Goal: Task Accomplishment & Management: Use online tool/utility

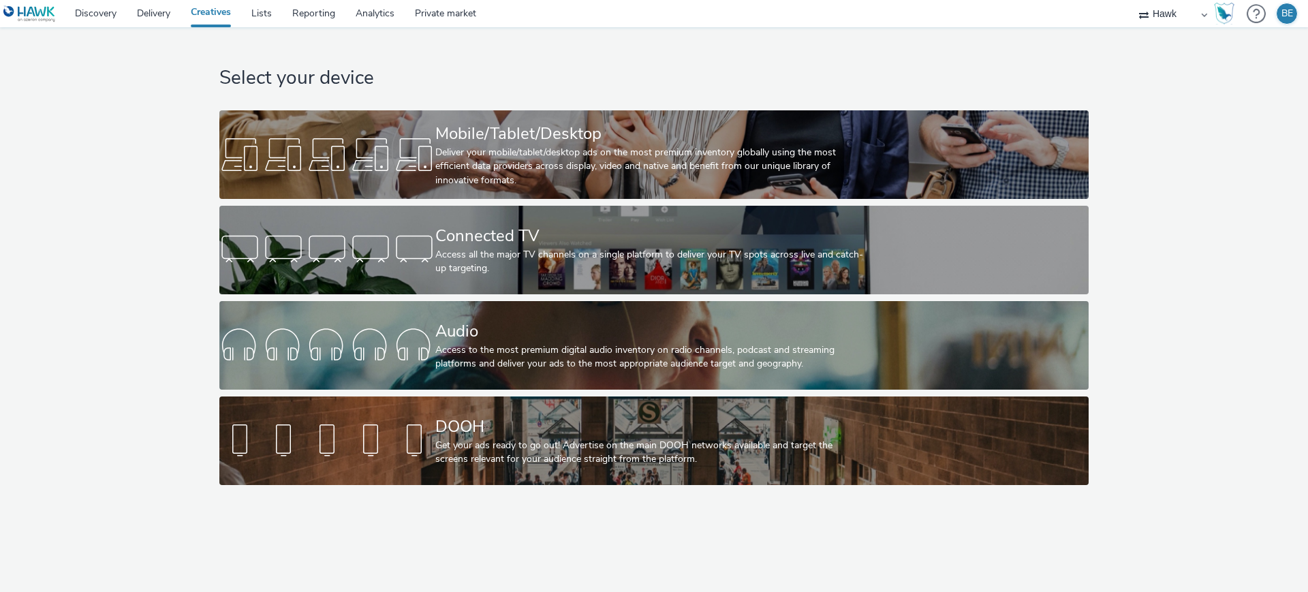
select select "11a7df10-284f-415c-b52a-427acf4c31ae"
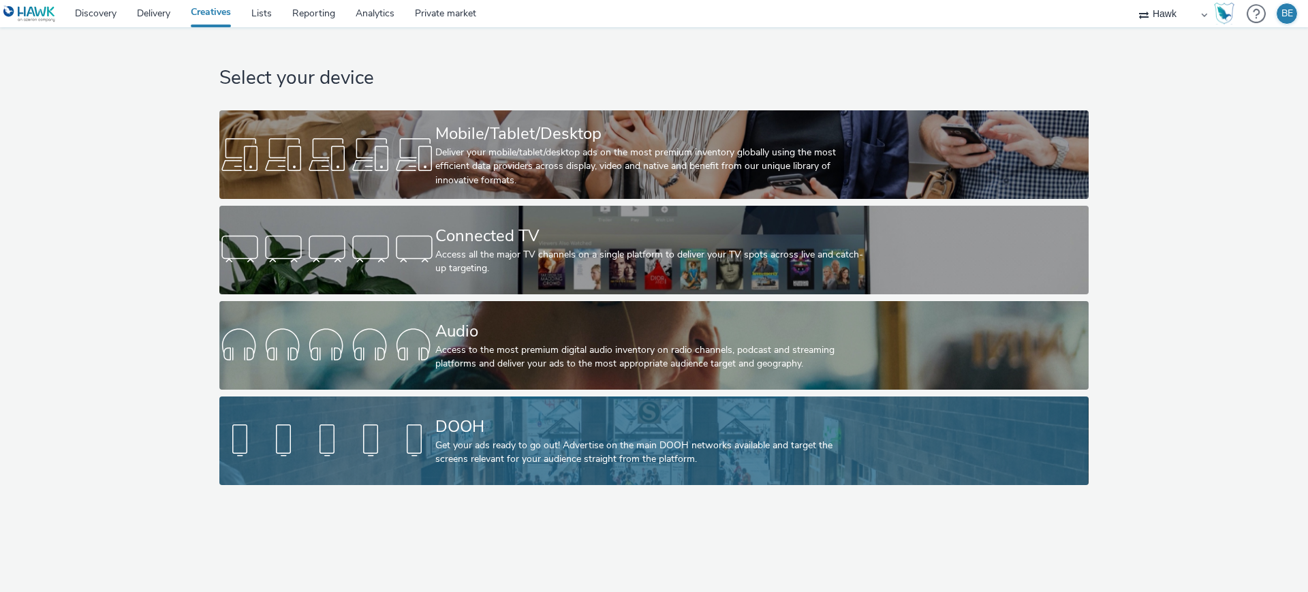
click at [460, 441] on div "Get your ads ready to go out! Advertise on the main DOOH networks available and…" at bounding box center [651, 453] width 432 height 28
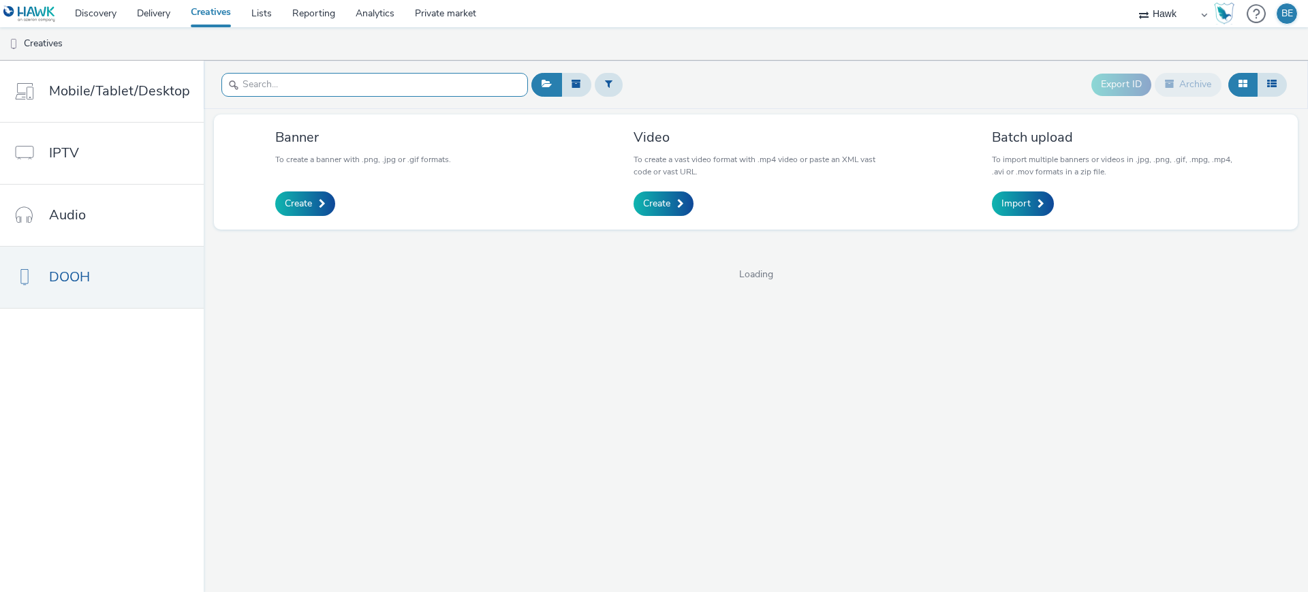
click at [279, 84] on input "text" at bounding box center [374, 85] width 307 height 24
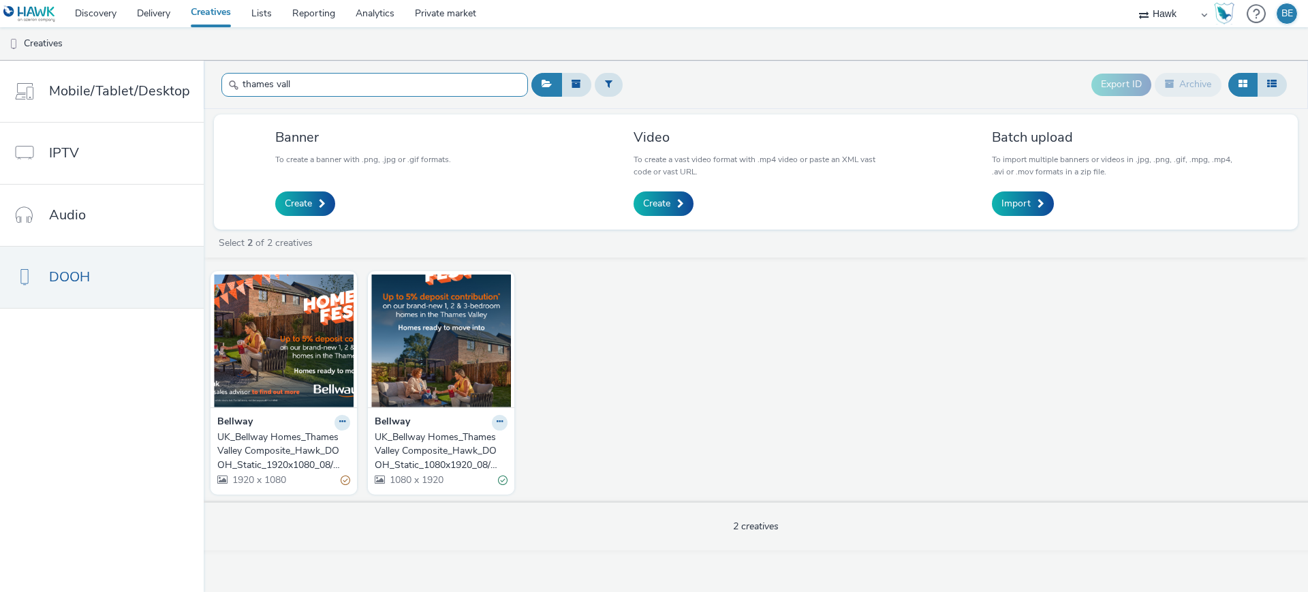
type input "thames vall"
click at [256, 449] on div "UK_Bellway Homes_Thames Valley Composite_Hawk_DOOH_Static_1920x1080_08/10/2025" at bounding box center [280, 452] width 127 height 42
click at [400, 448] on div "UK_Bellway Homes_Thames Valley Composite_Hawk_DOOH_Static_1080x1920_08/10/2025" at bounding box center [438, 452] width 127 height 42
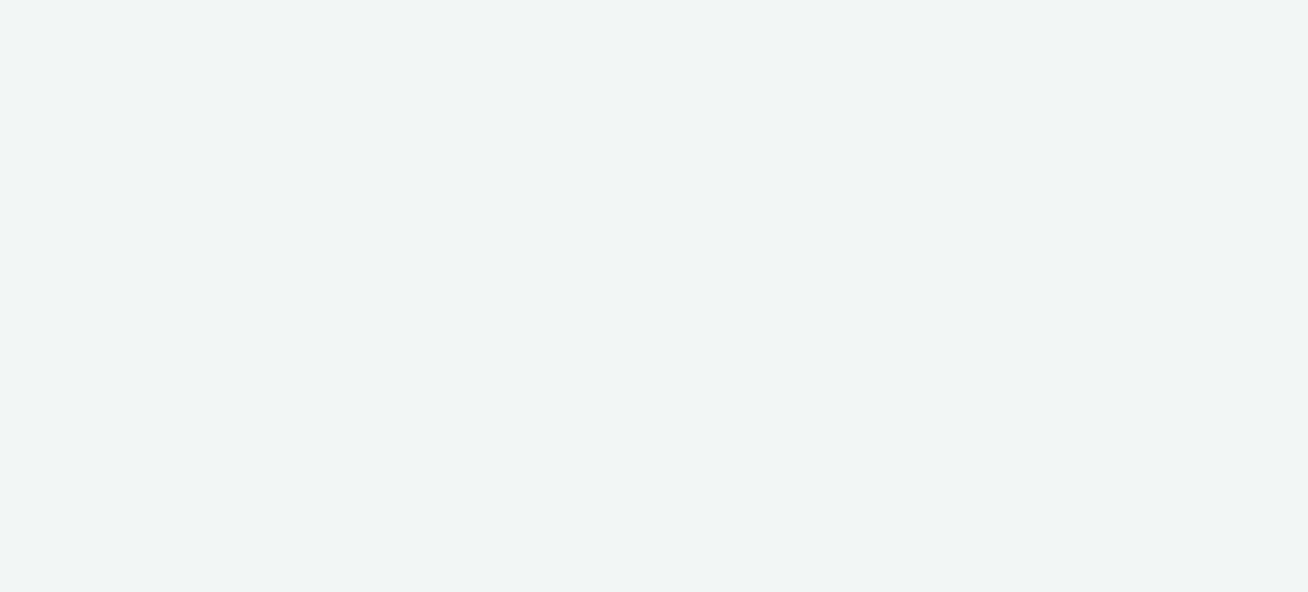
select select "11a7df10-284f-415c-b52a-427acf4c31ae"
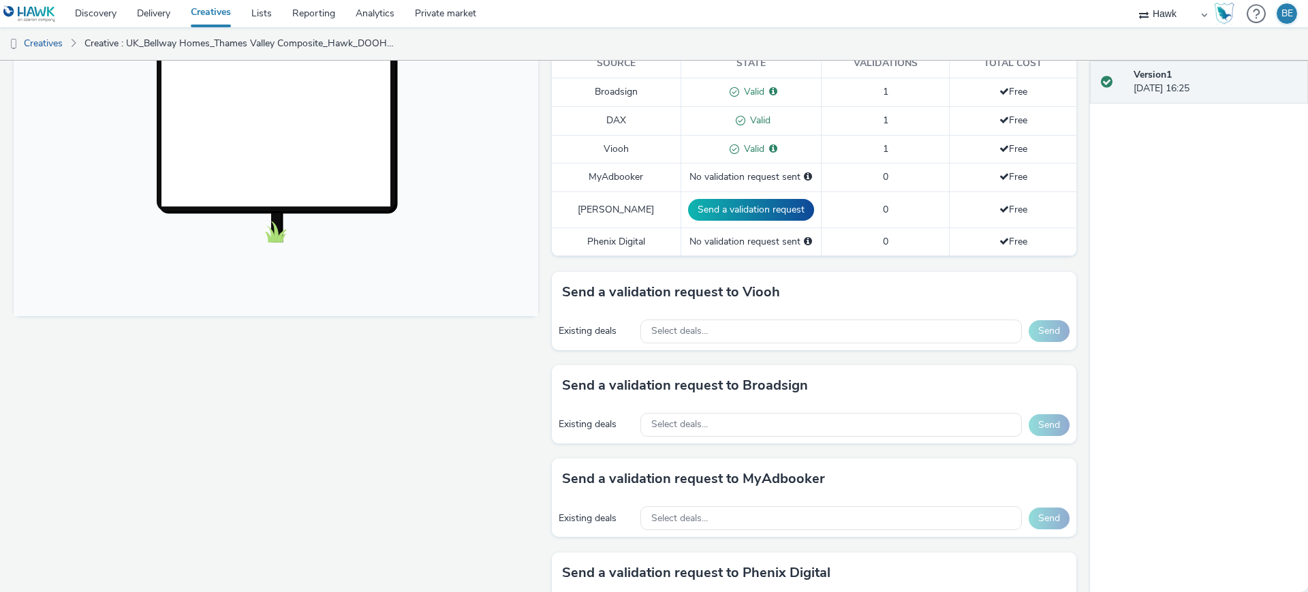
scroll to position [523, 0]
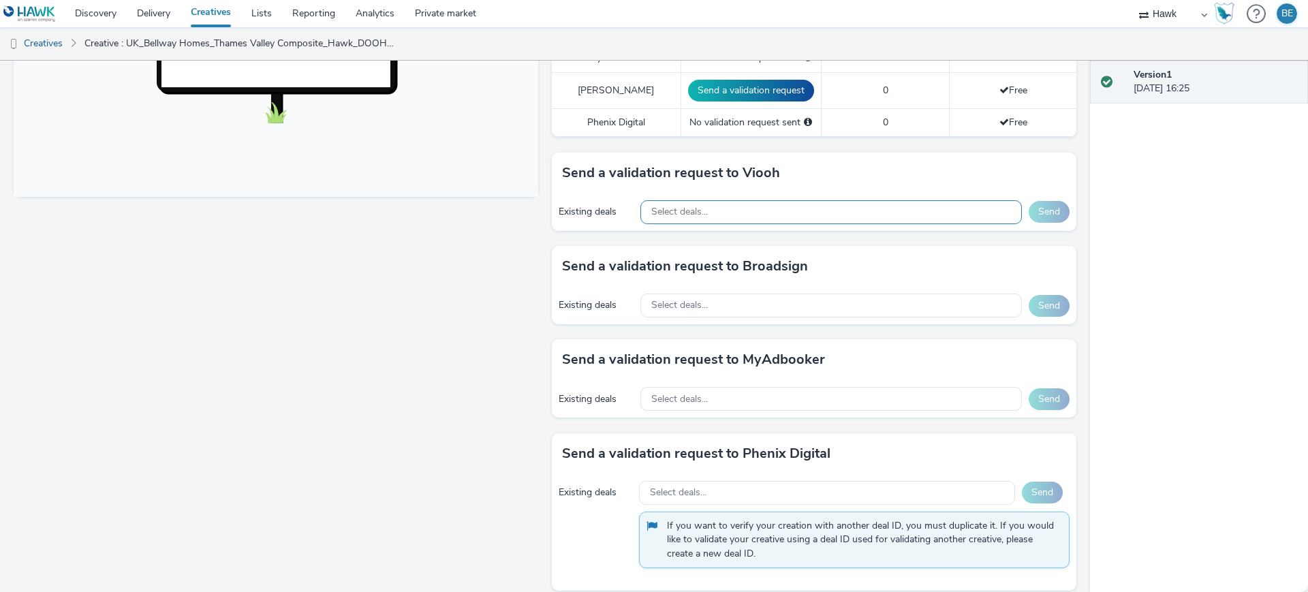
click at [726, 200] on div "Select deals..." at bounding box center [830, 212] width 381 height 24
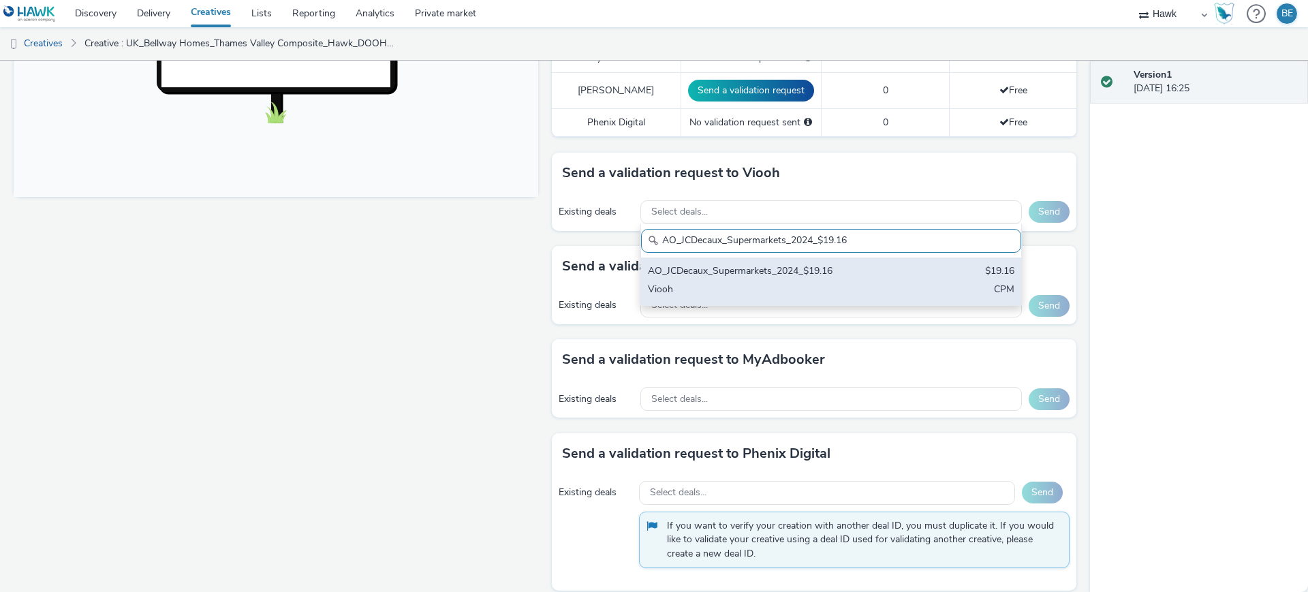
click at [766, 264] on div "AO_JCDecaux_Supermarkets_2024_$19.16" at bounding box center [769, 272] width 242 height 16
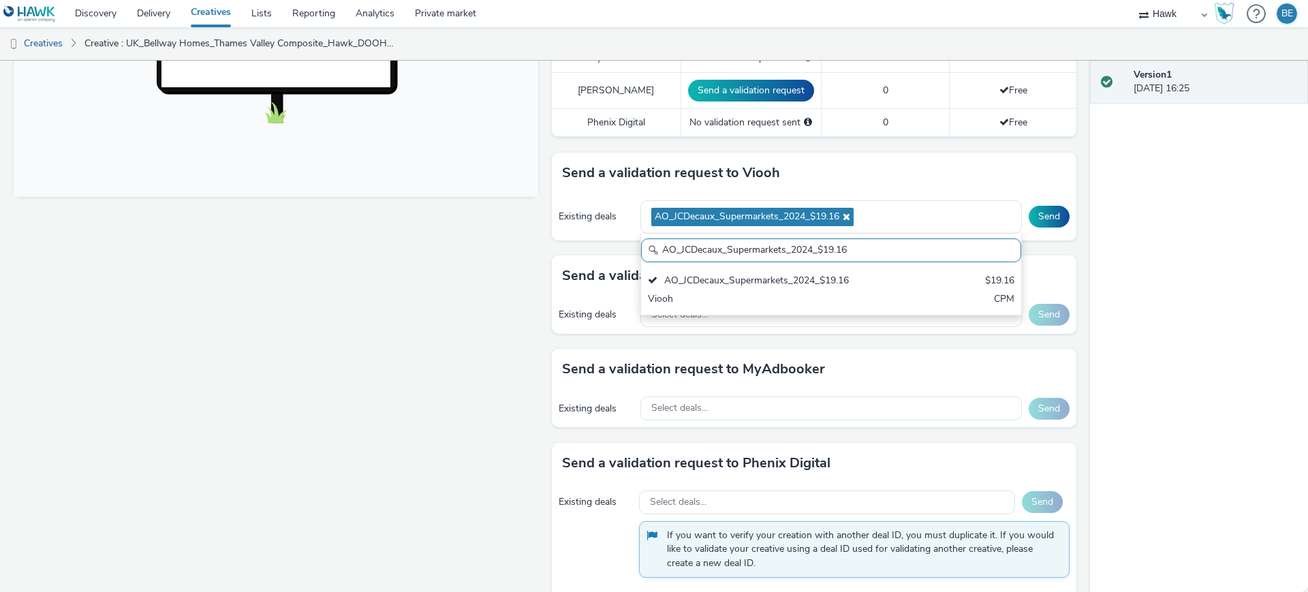
paste input "VIOOH_Rail & Mall D6 Banner_$9.80"
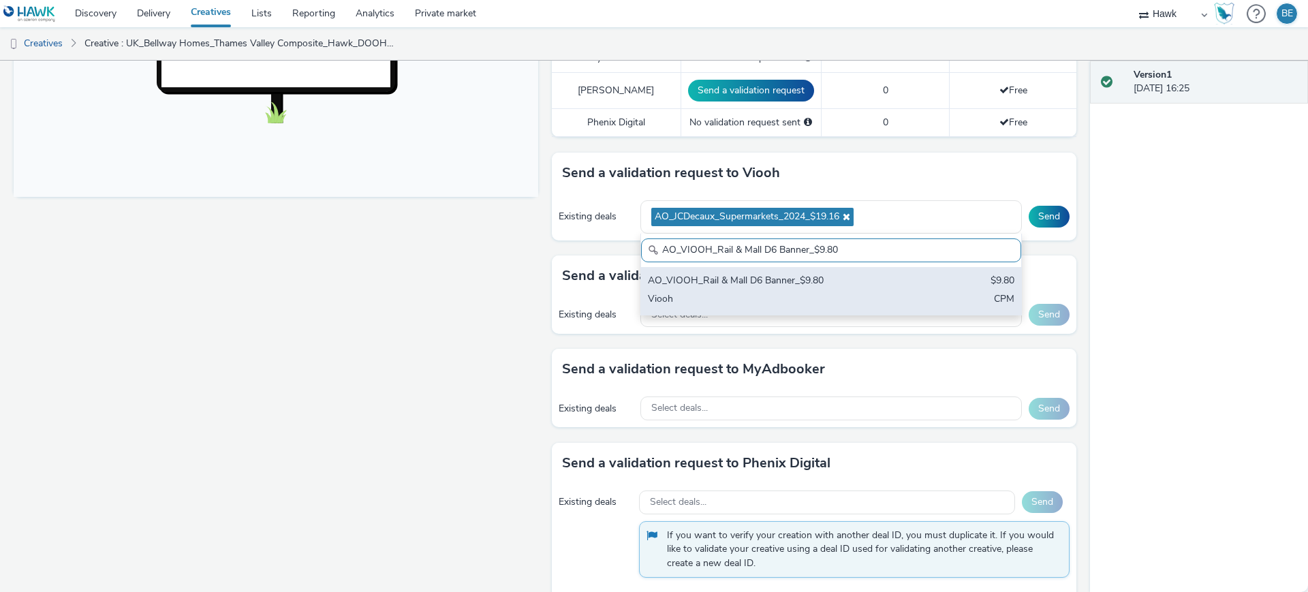
click at [788, 292] on div "Viooh" at bounding box center [769, 300] width 242 height 16
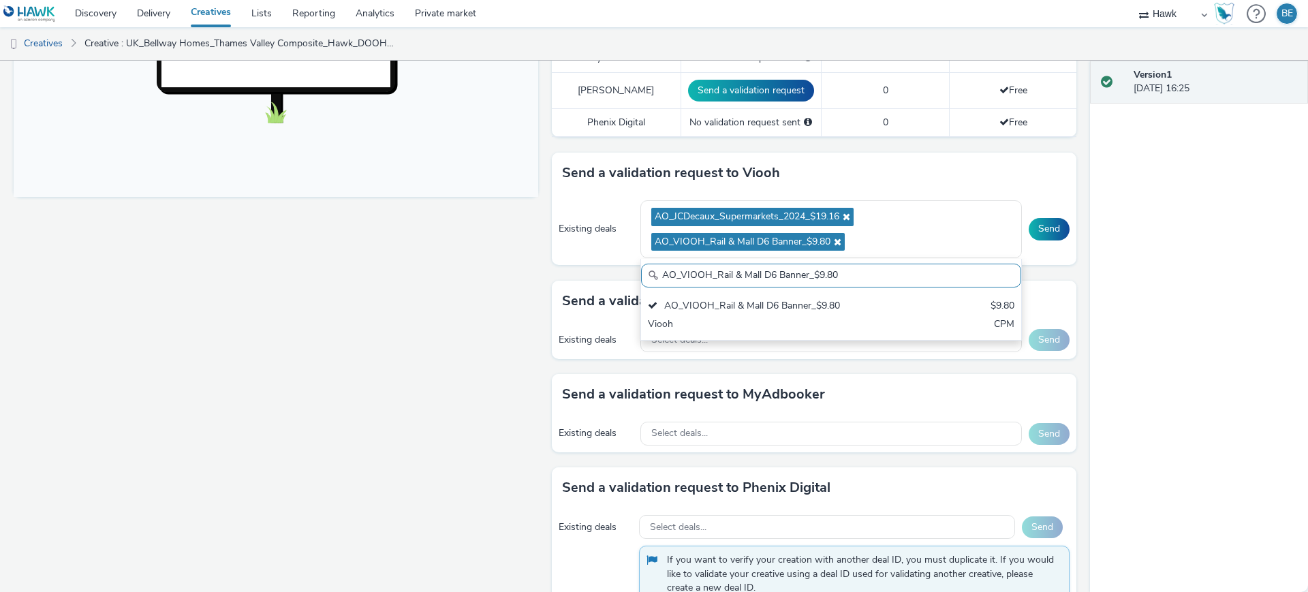
paste input "JCDecaux_LFD48s_2025_$18.78"
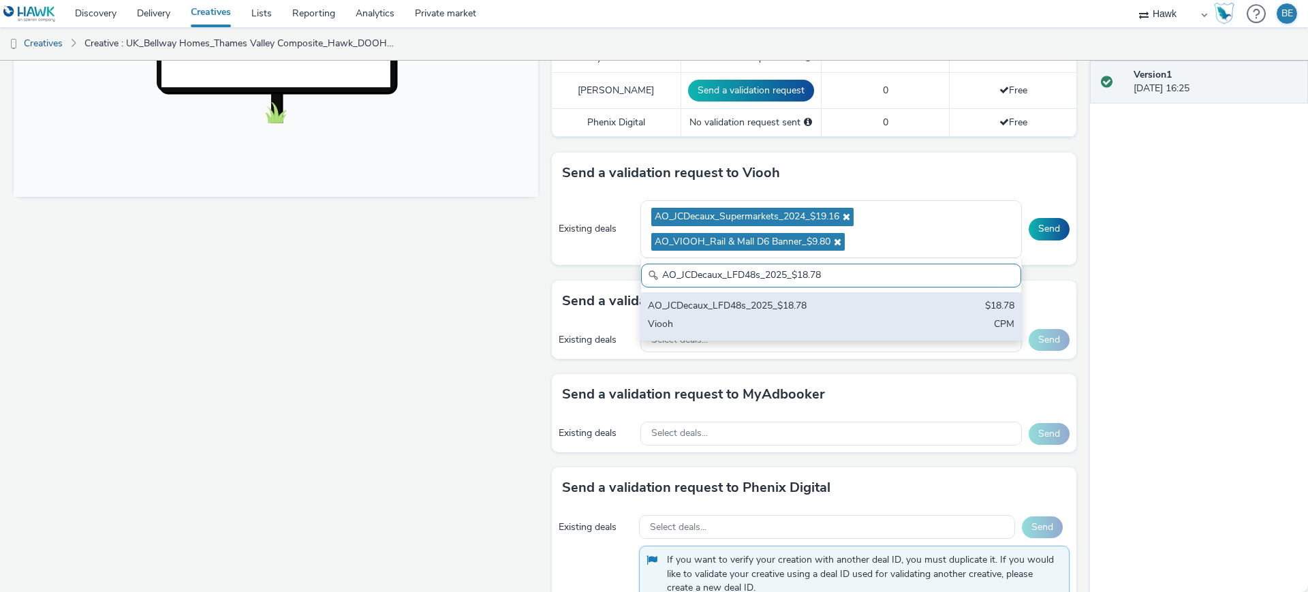
type input "AO_JCDecaux_LFD48s_2025_$18.78"
click at [780, 317] on div "Viooh" at bounding box center [769, 325] width 242 height 16
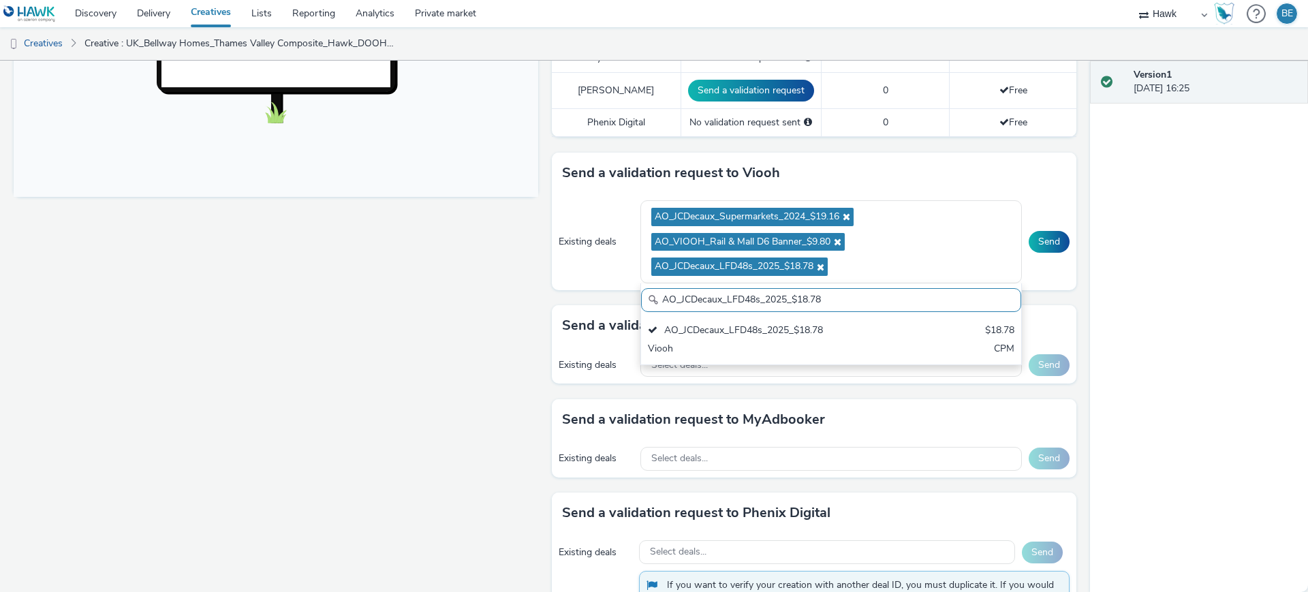
click at [545, 282] on div "To deliver using: Broadsign, VIOOH, Stroer, MyAdbooker, Dax or Phenix Digital: …" at bounding box center [810, 151] width 531 height 1027
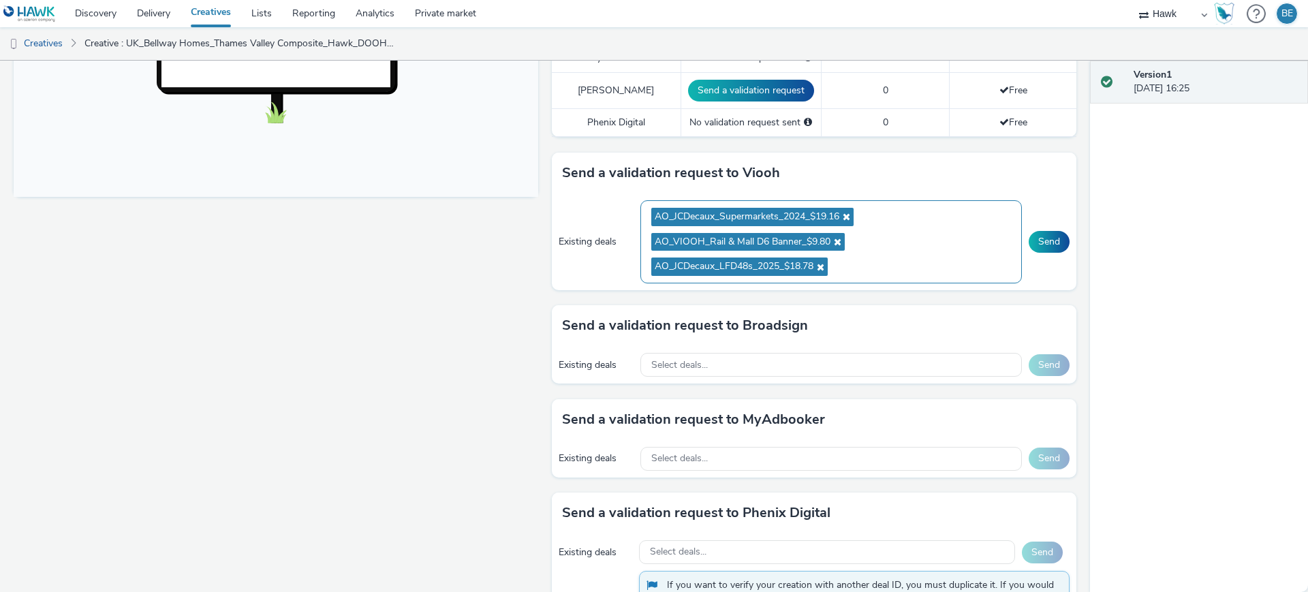
click at [933, 243] on ul "AO_JCDecaux_Supermarkets_2024_$19.16 AO_VIOOH_Rail & Mall D6 Banner_$9.80 AO_JC…" at bounding box center [831, 241] width 360 height 75
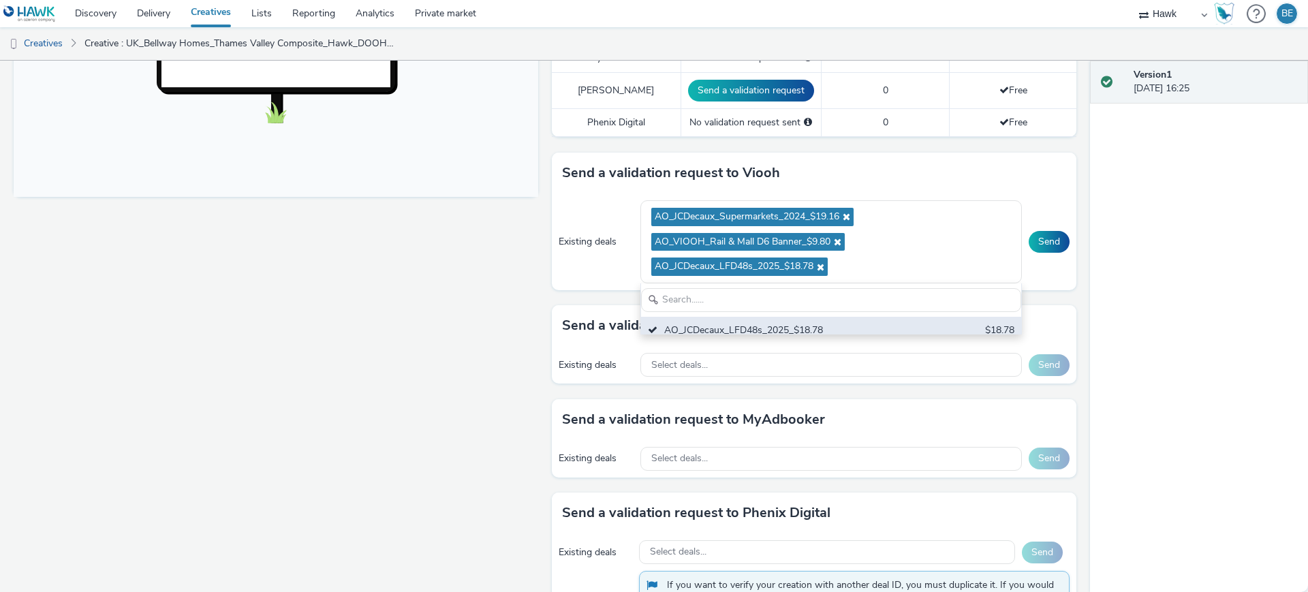
scroll to position [0, 0]
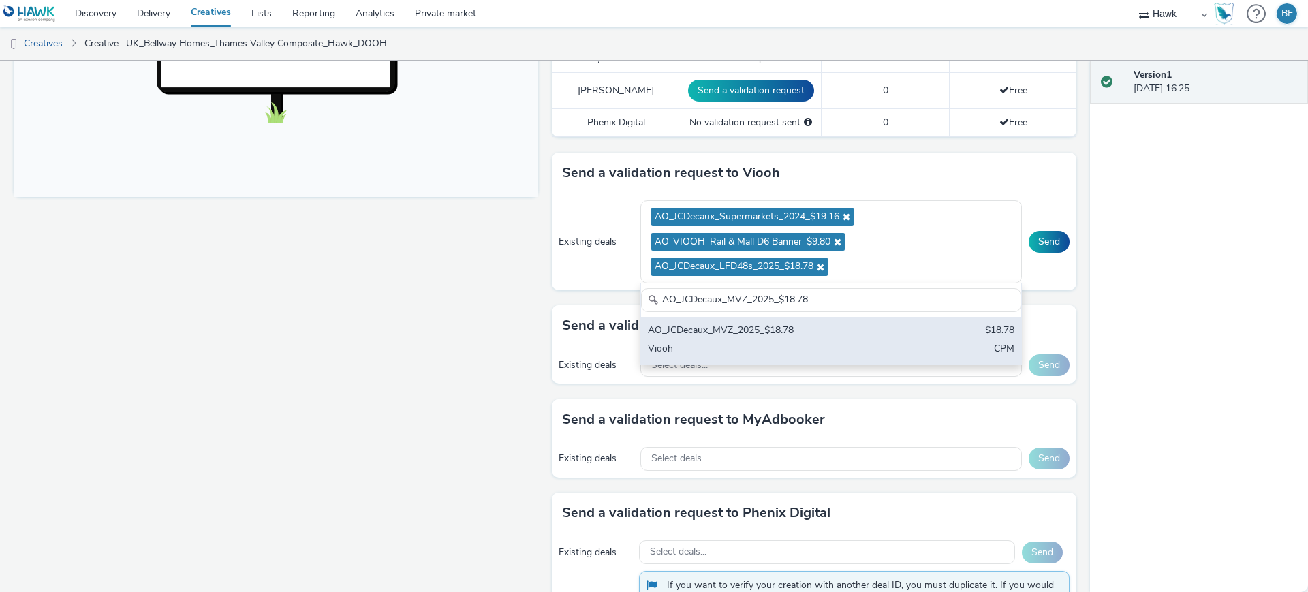
type input "AO_JCDecaux_MVZ_2025_$18.78"
click at [813, 326] on div "AO_JCDecaux_MVZ_2025_$18.78 $18.78 Viooh CPM" at bounding box center [831, 341] width 380 height 48
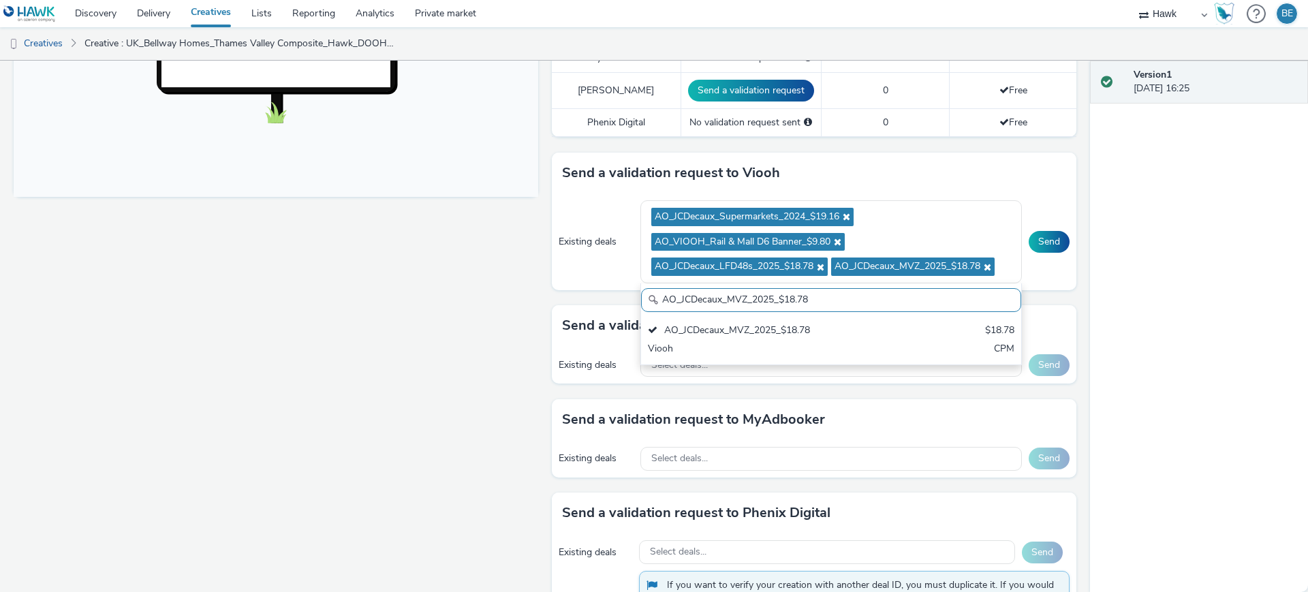
click at [495, 281] on div "Fullscreen" at bounding box center [279, 151] width 531 height 1027
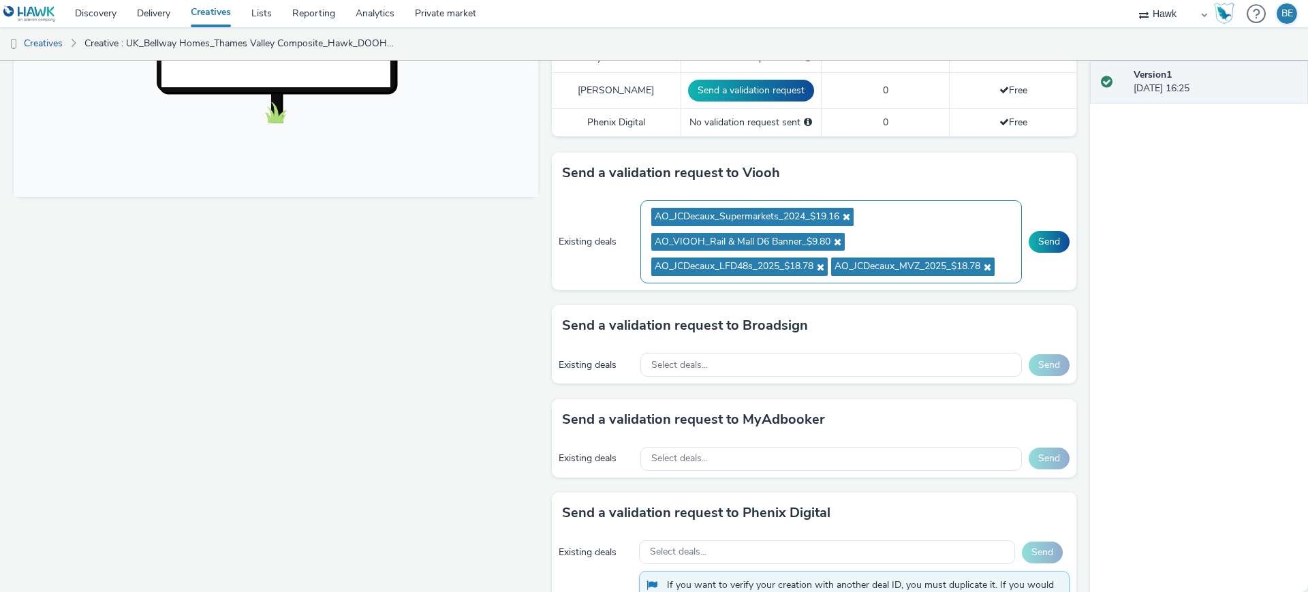
click at [913, 221] on ul "AO_JCDecaux_Supermarkets_2024_$19.16 AO_VIOOH_Rail & Mall D6 Banner_$9.80 AO_JC…" at bounding box center [831, 241] width 360 height 75
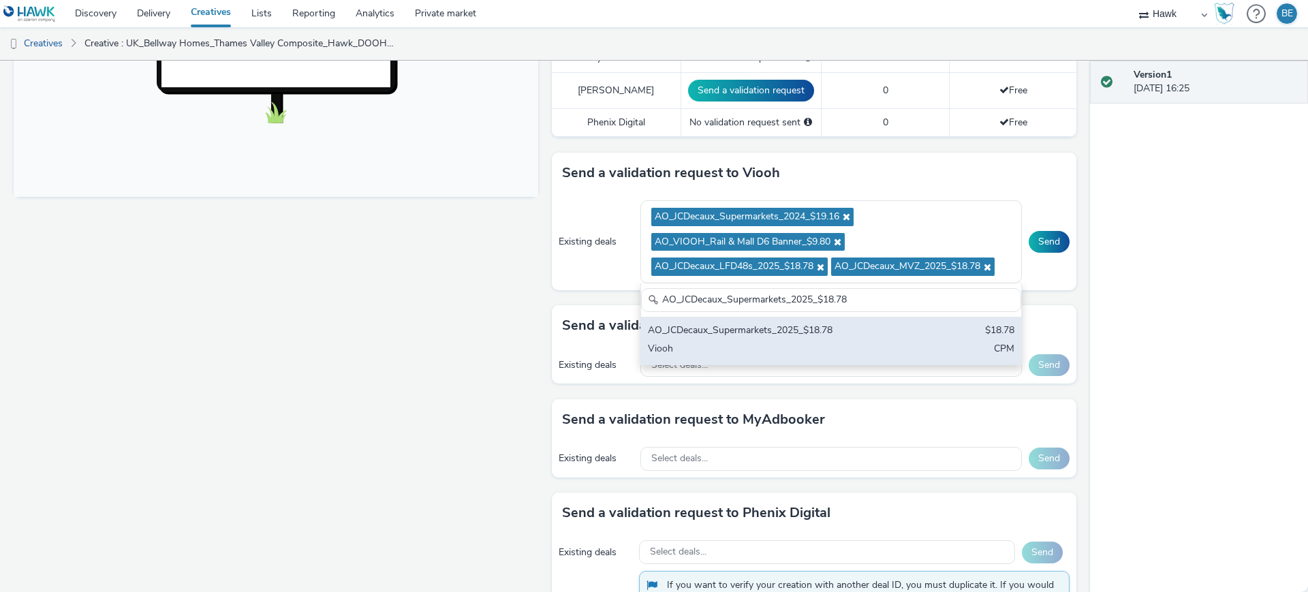
type input "AO_JCDecaux_Supermarkets_2025_$18.78"
click at [740, 342] on div "Viooh" at bounding box center [769, 350] width 242 height 16
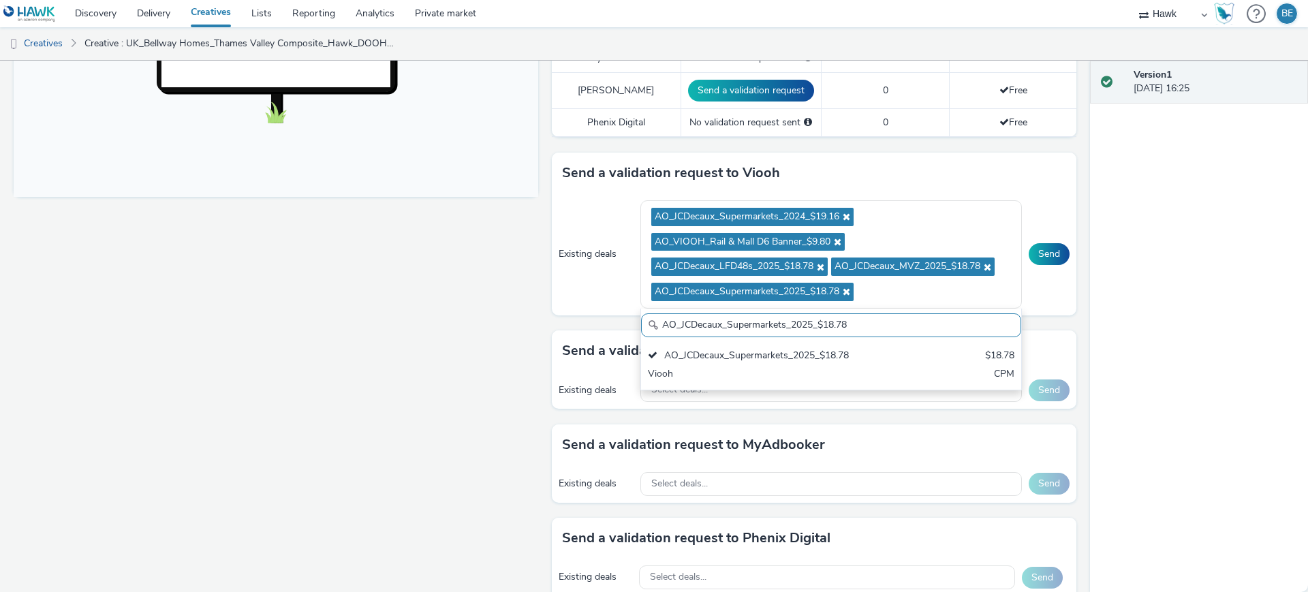
click at [505, 296] on div "Fullscreen" at bounding box center [279, 164] width 531 height 1052
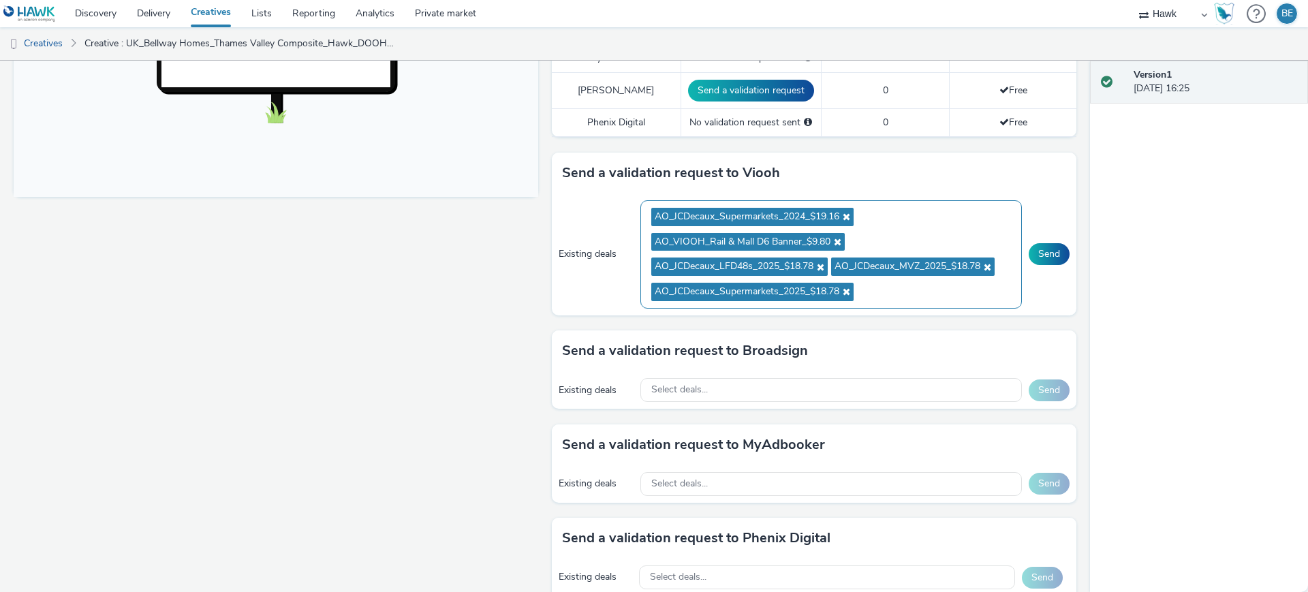
click at [877, 281] on ul "AO_JCDecaux_Supermarkets_2024_$19.16 AO_VIOOH_Rail & Mall D6 Banner_$9.80 AO_JC…" at bounding box center [831, 254] width 360 height 100
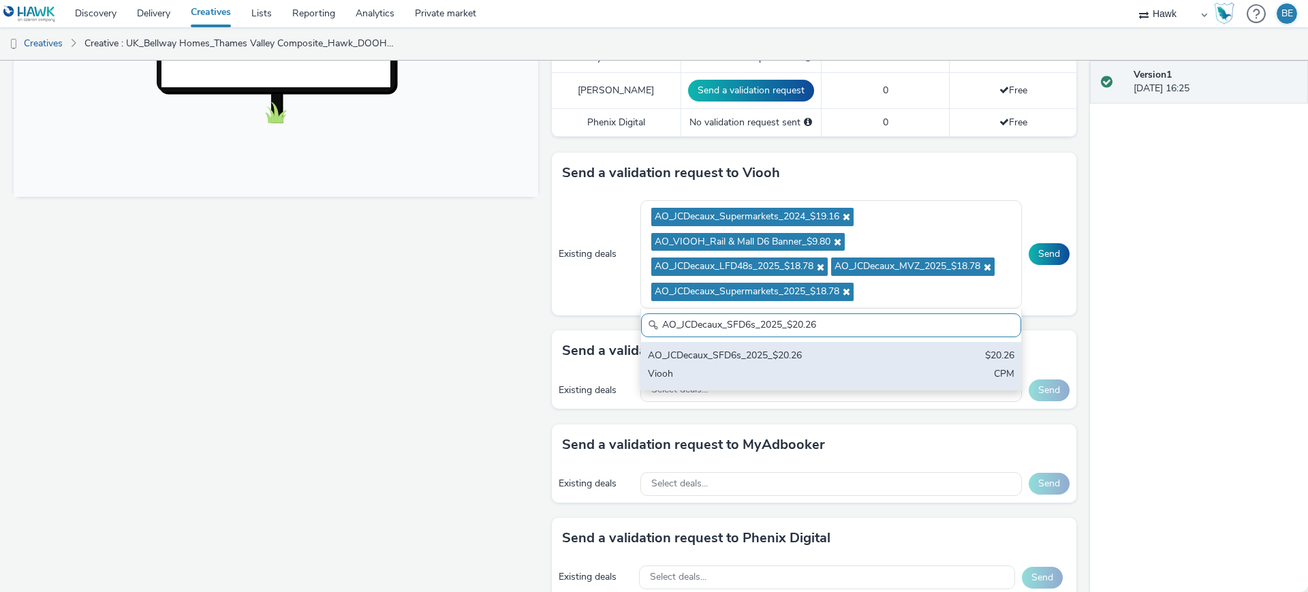
click at [811, 349] on div "AO_JCDecaux_SFD6s_2025_$20.26" at bounding box center [769, 357] width 242 height 16
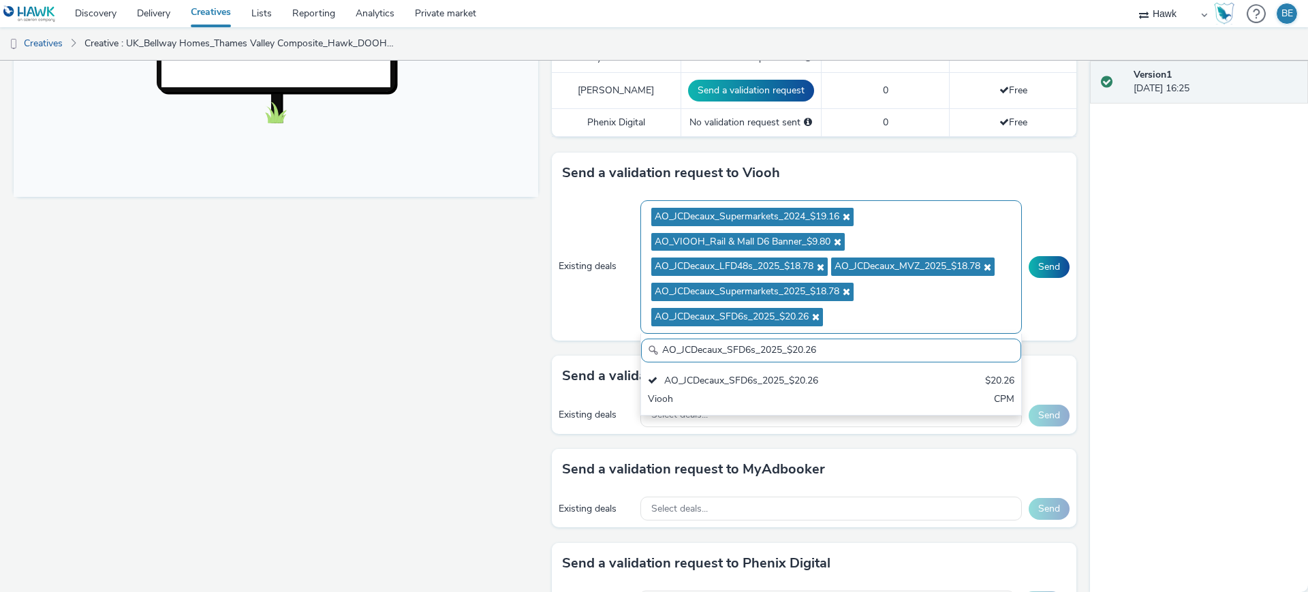
paste input "RailMallD6s_2025_$10.02"
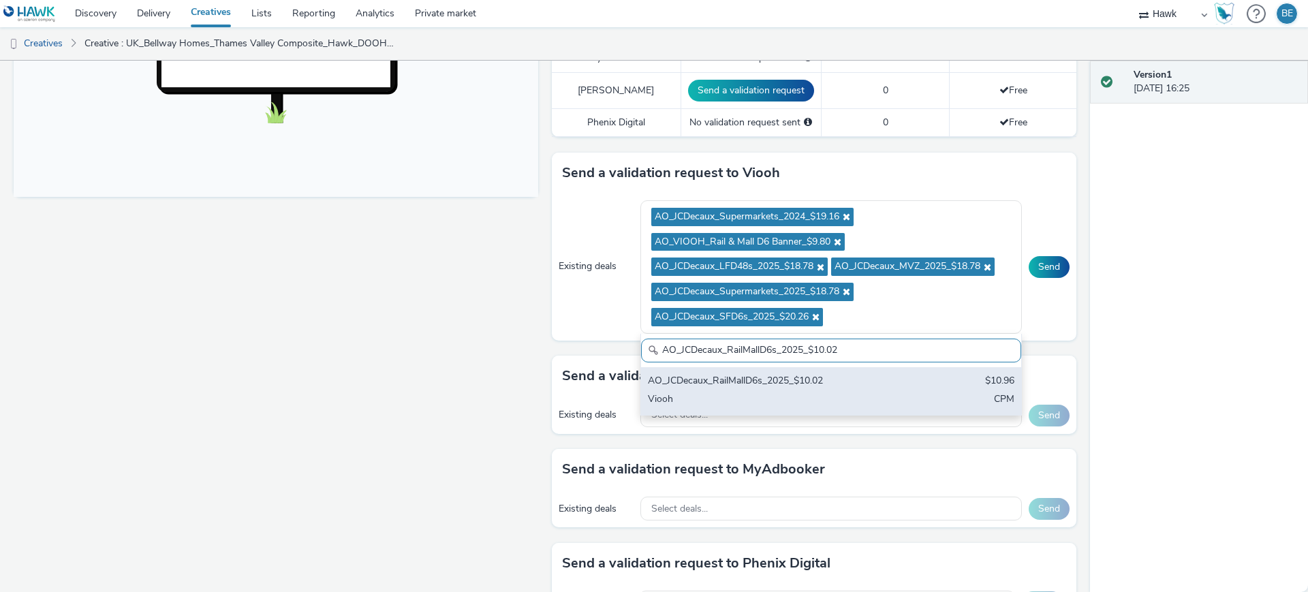
type input "AO_JCDecaux_RailMallD6s_2025_$10.02"
click at [816, 374] on div "AO_JCDecaux_RailMallD6s_2025_$10.02" at bounding box center [769, 382] width 242 height 16
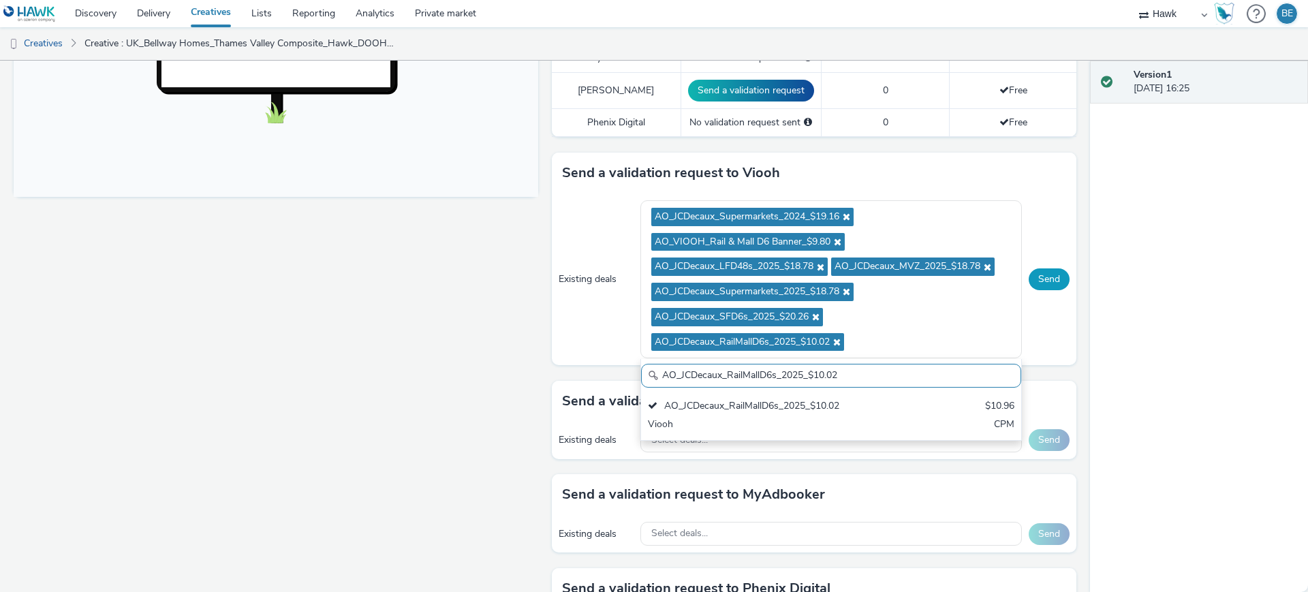
click at [1042, 268] on button "Send" at bounding box center [1049, 279] width 41 height 22
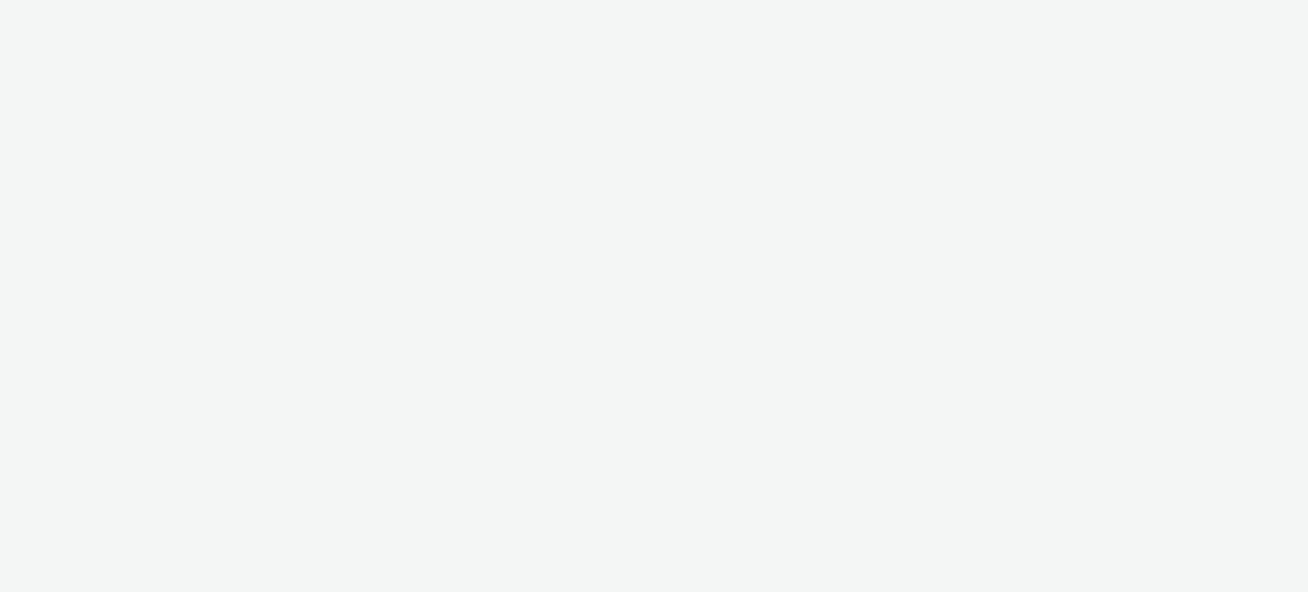
select select "11a7df10-284f-415c-b52a-427acf4c31ae"
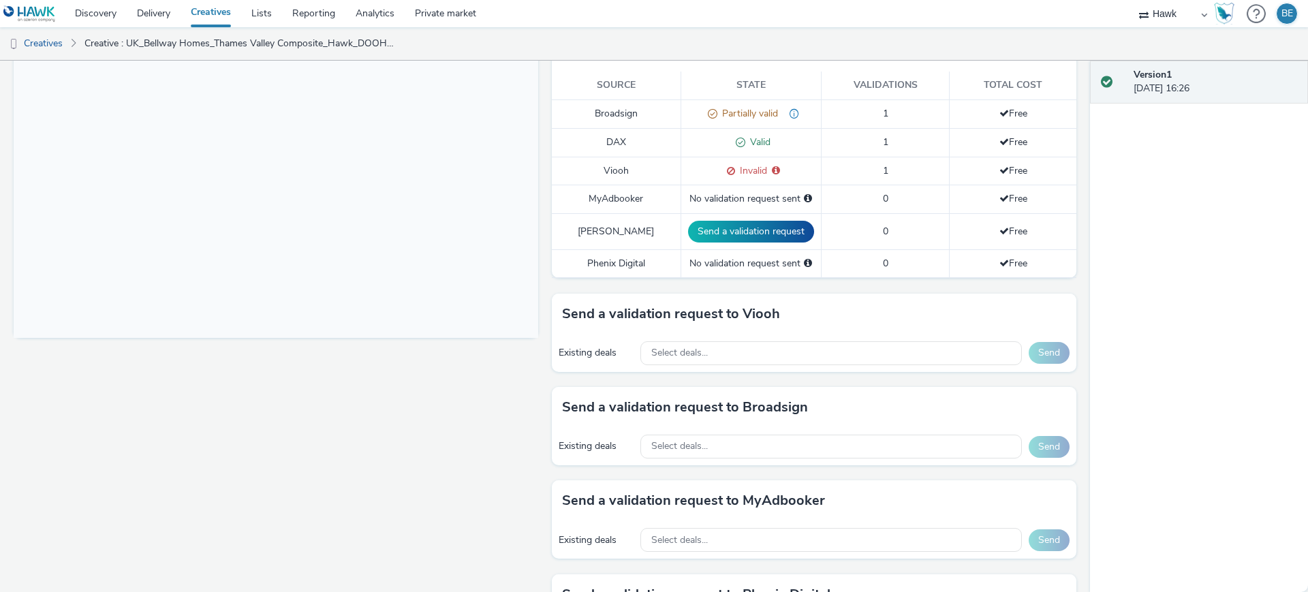
scroll to position [392, 0]
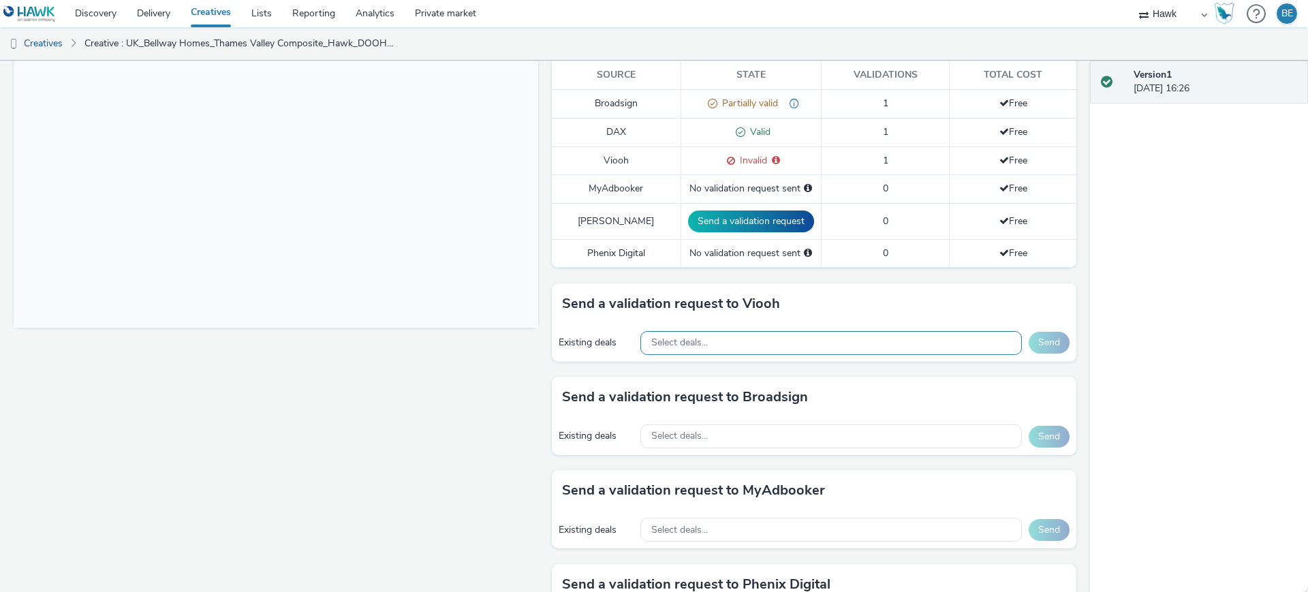
click at [709, 331] on div "Select deals..." at bounding box center [830, 343] width 381 height 24
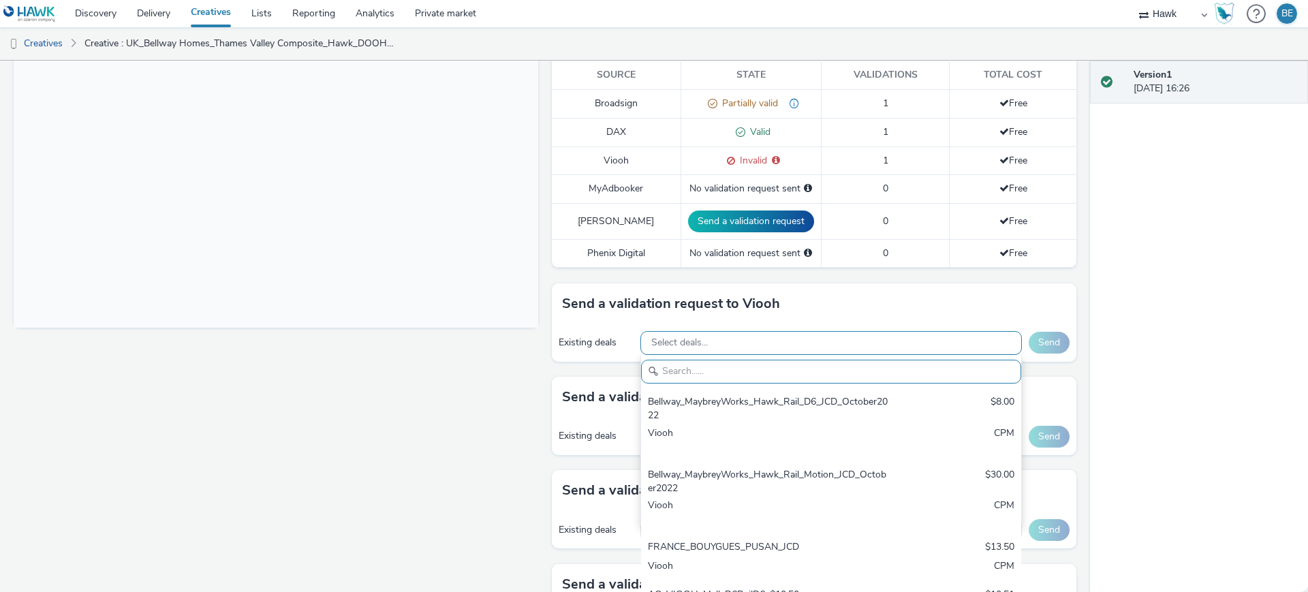
paste input "AO_JCDecaux_Supermarkets_2024_$19.16"
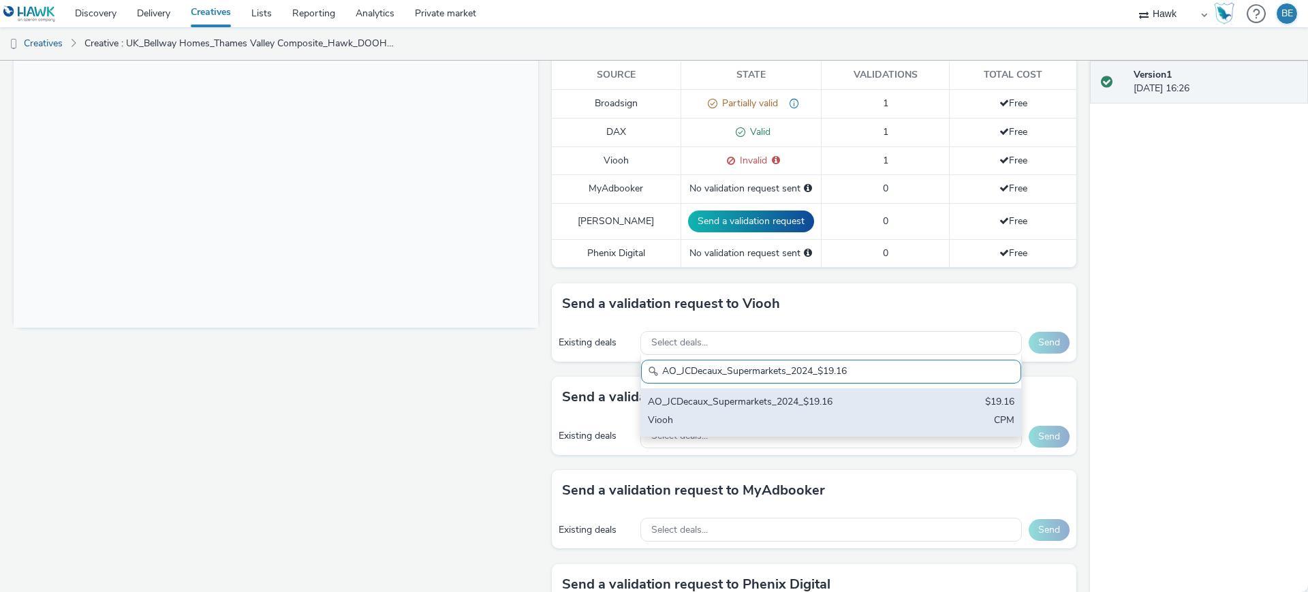
click at [741, 395] on div "AO_JCDecaux_Supermarkets_2024_$19.16" at bounding box center [769, 403] width 242 height 16
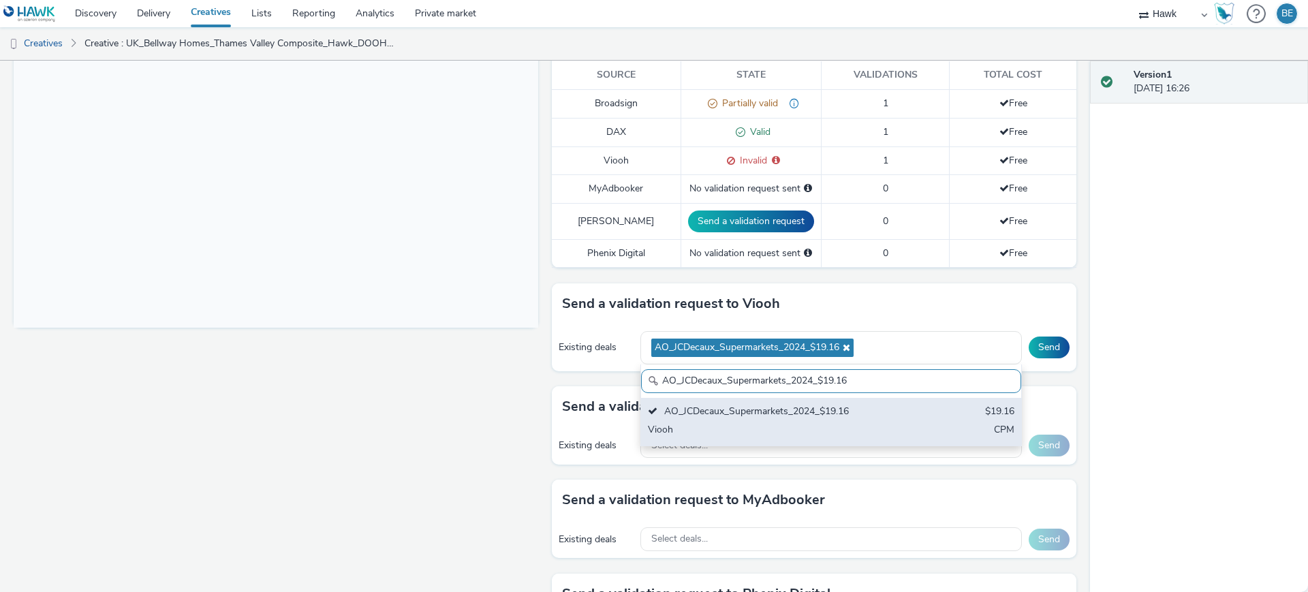
paste input "VIOOH_Rail & Mall D6 Banner_$9.80"
click at [815, 406] on div "AO_VIOOH_Rail & Mall D6 Banner_$9.80 $9.80 Viooh CPM" at bounding box center [831, 422] width 380 height 48
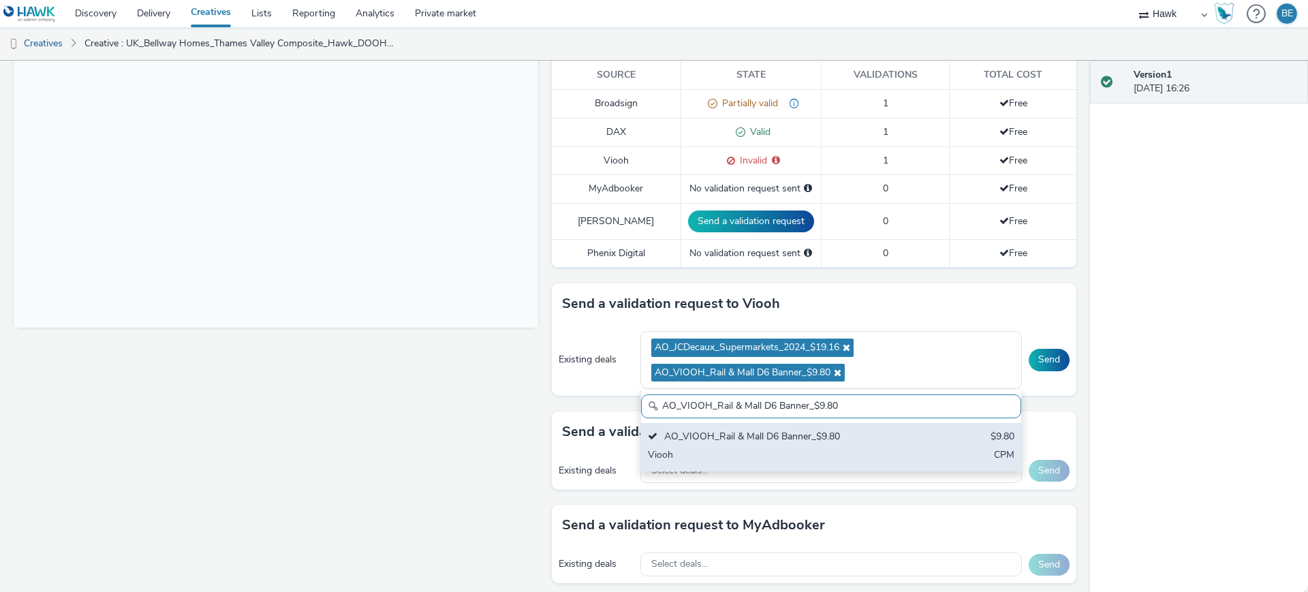
paste input "JCDecaux_LFD48s_2025_$18.78"
click at [724, 448] on div "Viooh" at bounding box center [769, 456] width 242 height 16
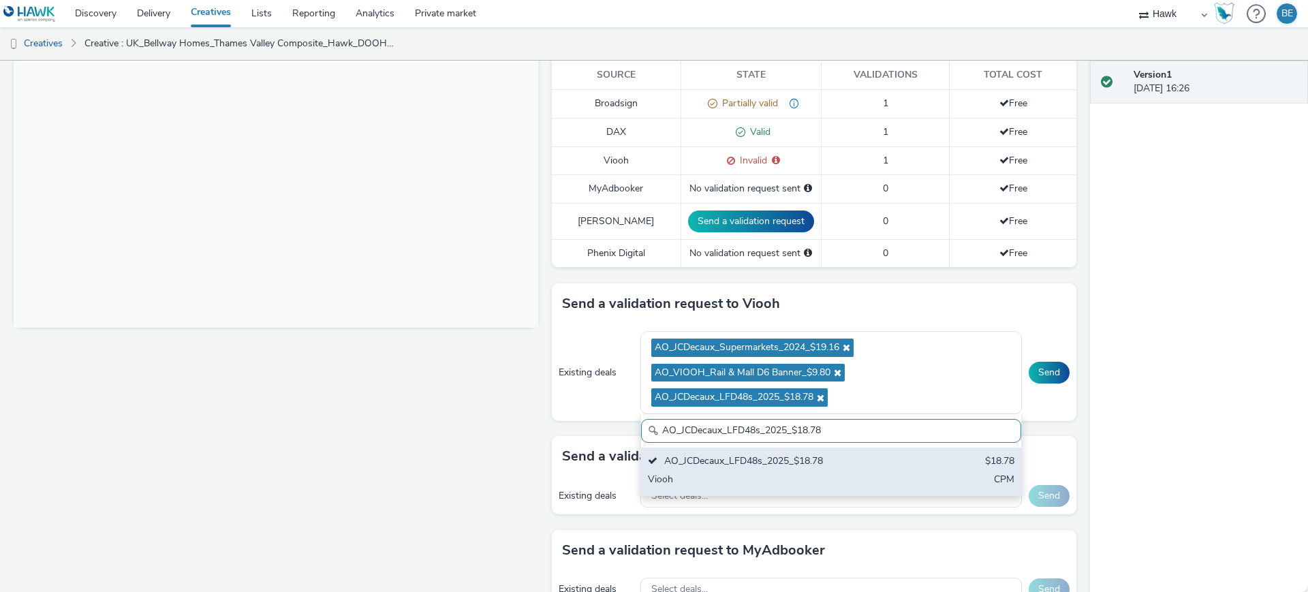
paste input "VIOOH-JCDECAUX_GB-kRNtRSkydA"
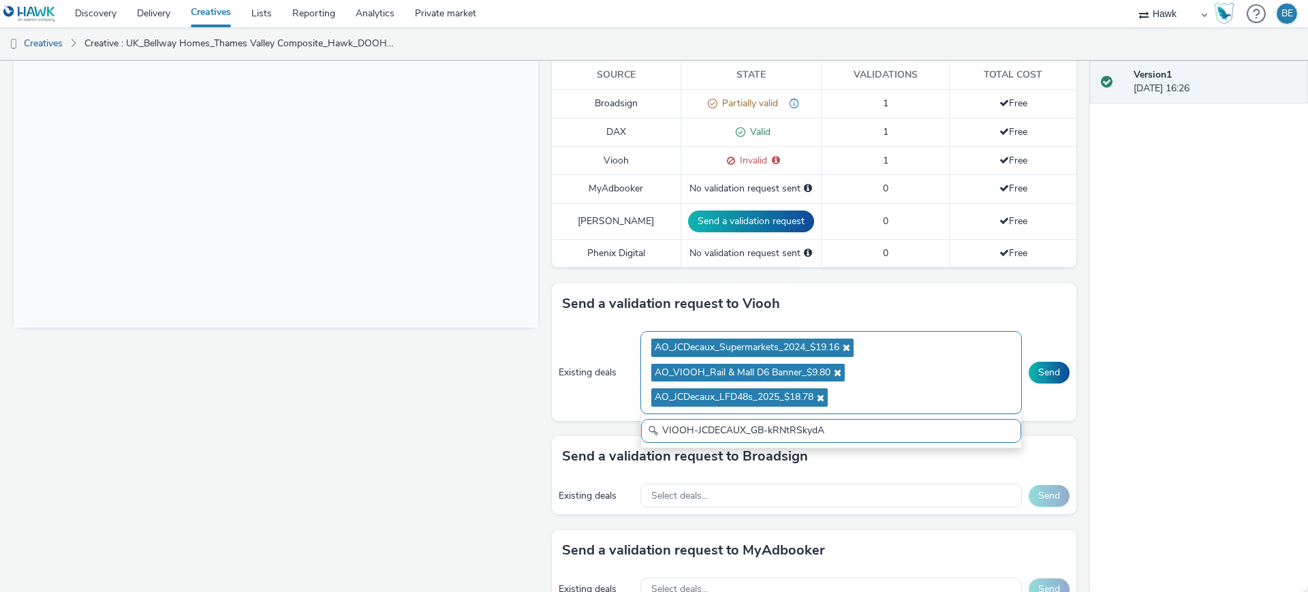
paste input "AO_JCDecaux_MVZ_2025_$18.78"
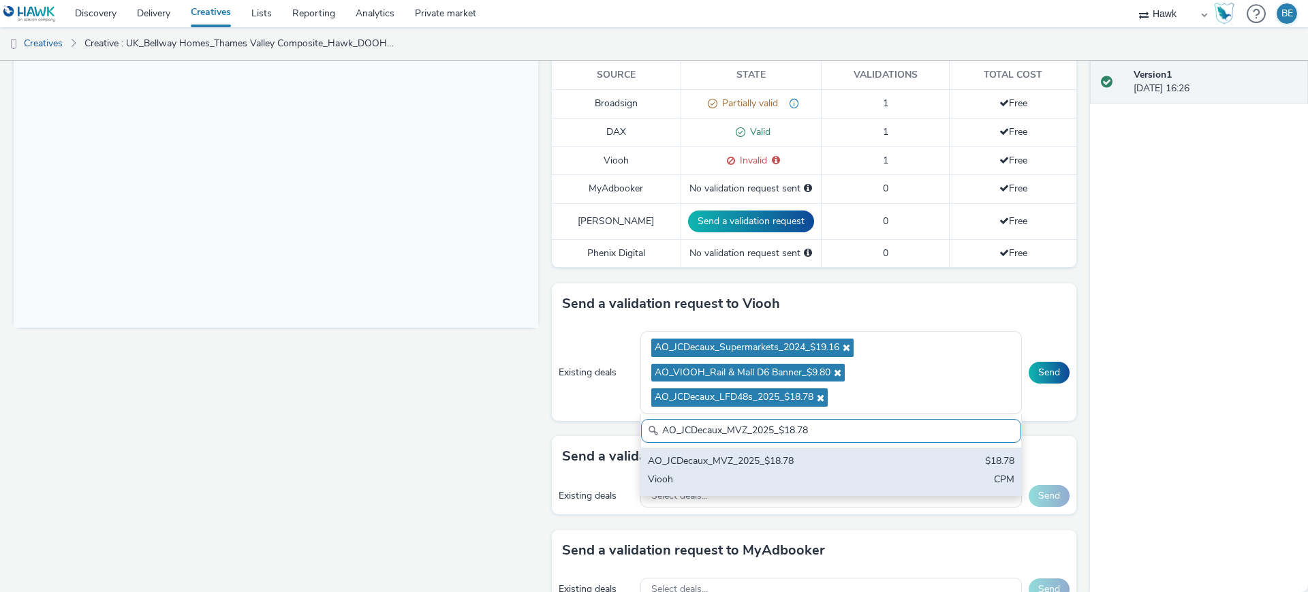
click at [764, 473] on div "Viooh" at bounding box center [769, 481] width 242 height 16
click at [807, 473] on div "Viooh" at bounding box center [769, 481] width 242 height 16
paste input "Supermarkets"
click at [696, 454] on div "AO_JCDecaux_Supermarkets_2025_$18.78" at bounding box center [769, 462] width 242 height 16
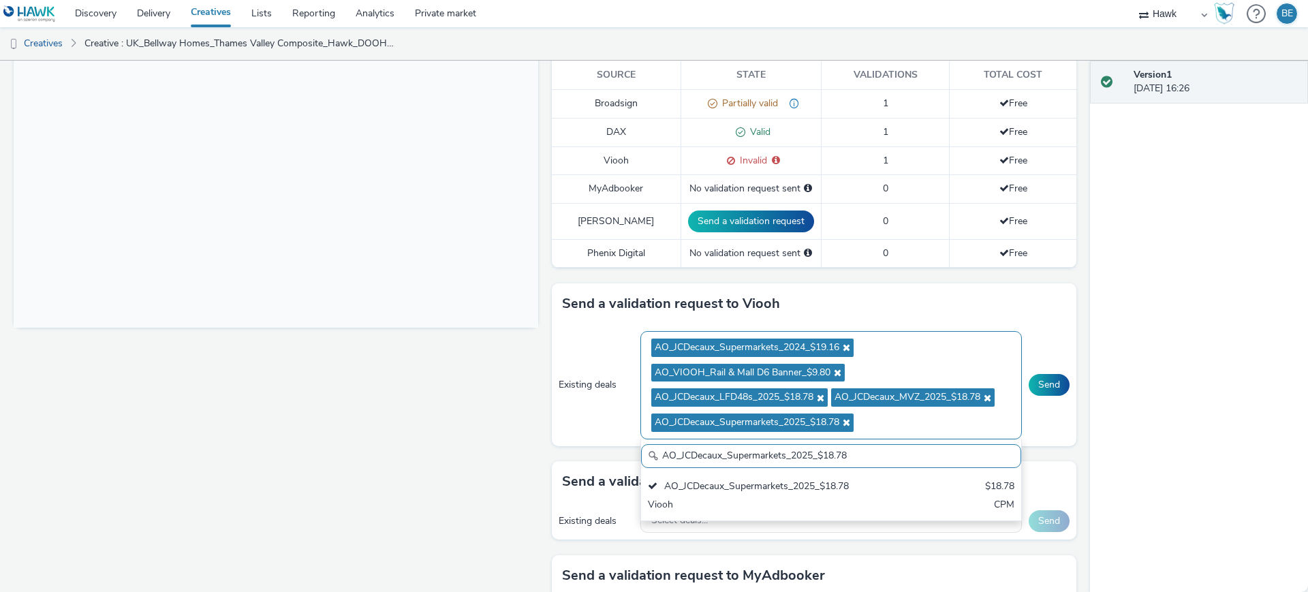
paste input "FD6s_2025_$20.26"
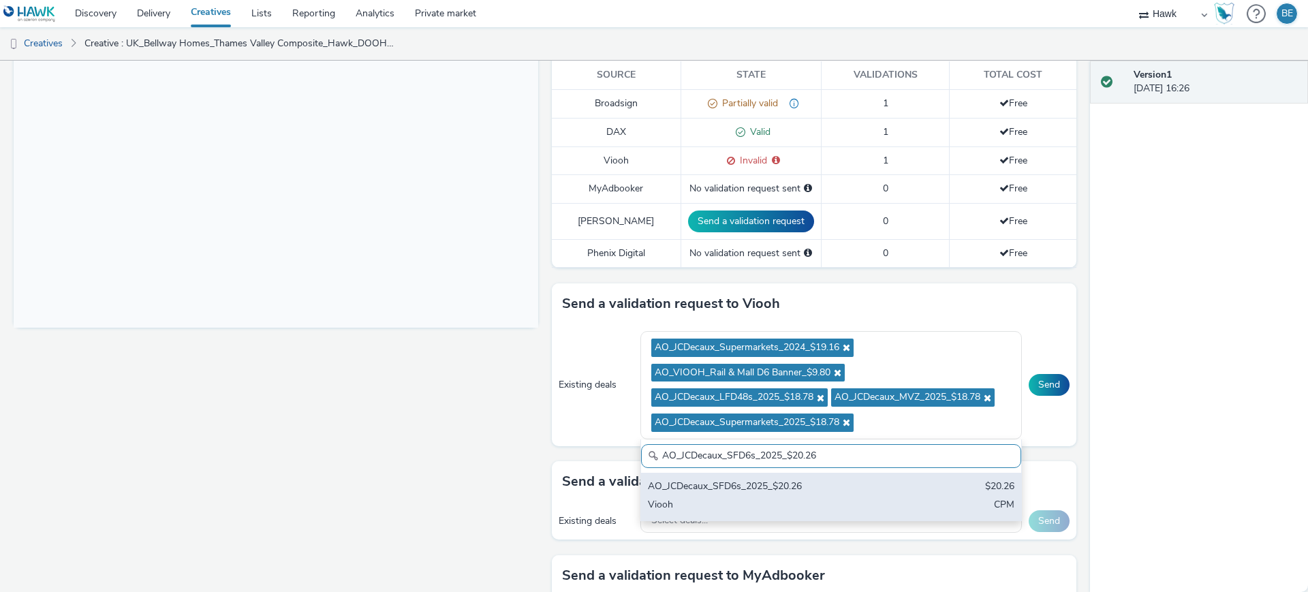
click at [838, 480] on div "AO_JCDecaux_SFD6s_2025_$20.26" at bounding box center [769, 488] width 242 height 16
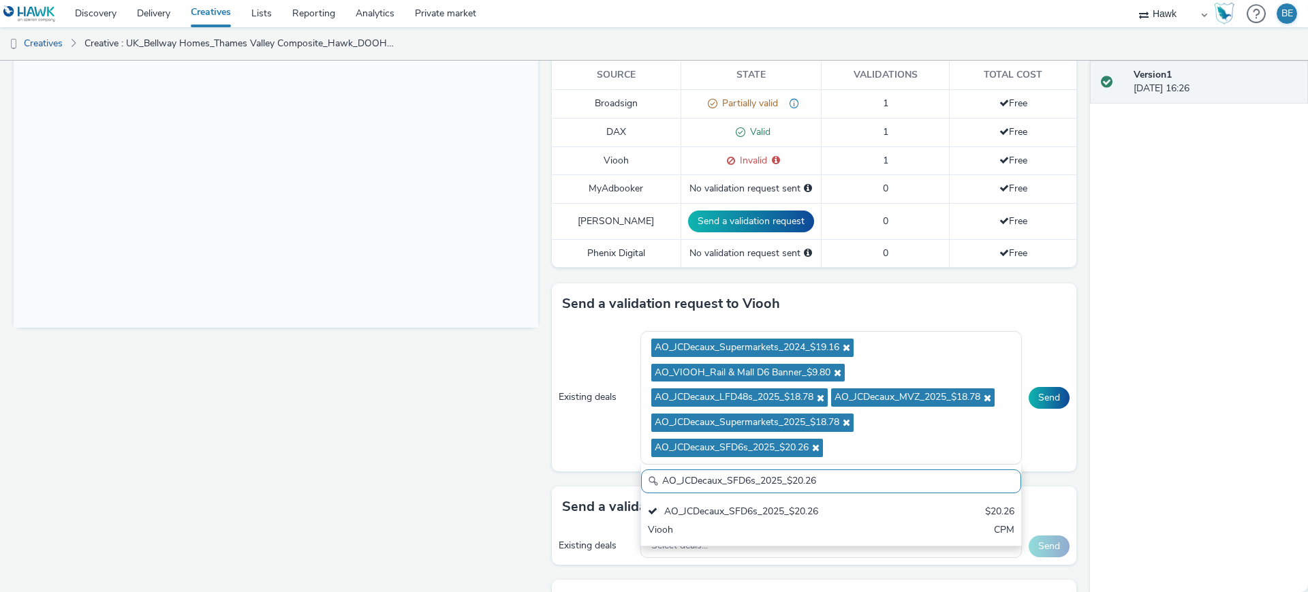
paste input "RailMallD6s_2025_$10.02"
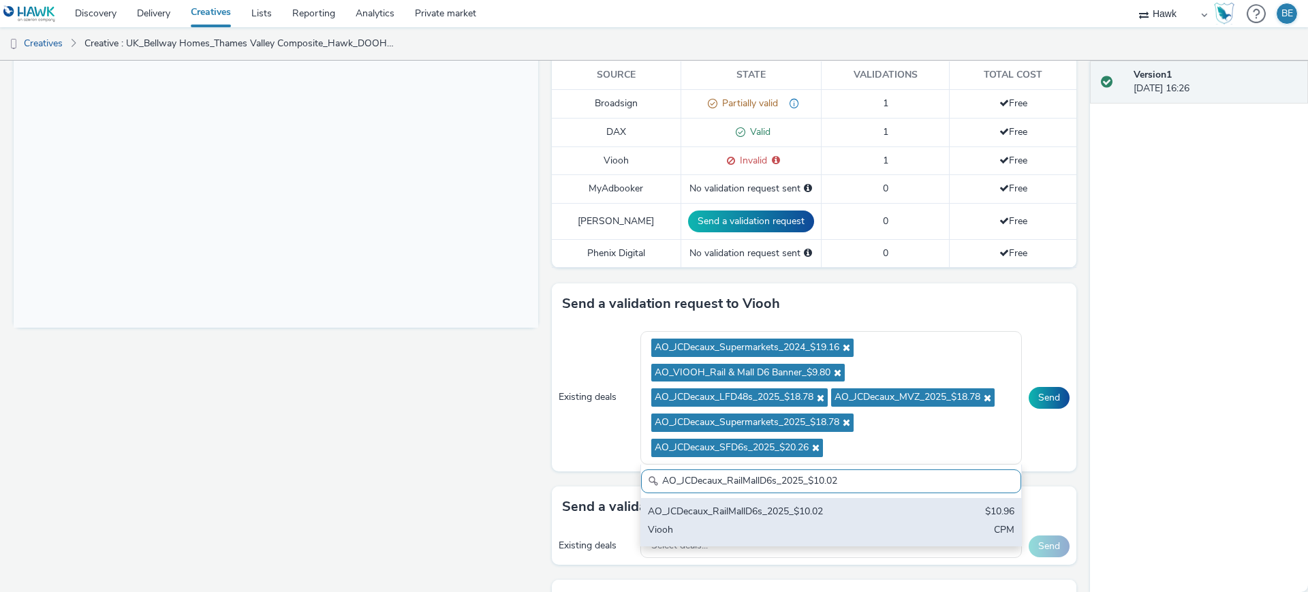
type input "AO_JCDecaux_RailMallD6s_2025_$10.02"
click at [819, 523] on div "Viooh" at bounding box center [769, 531] width 242 height 16
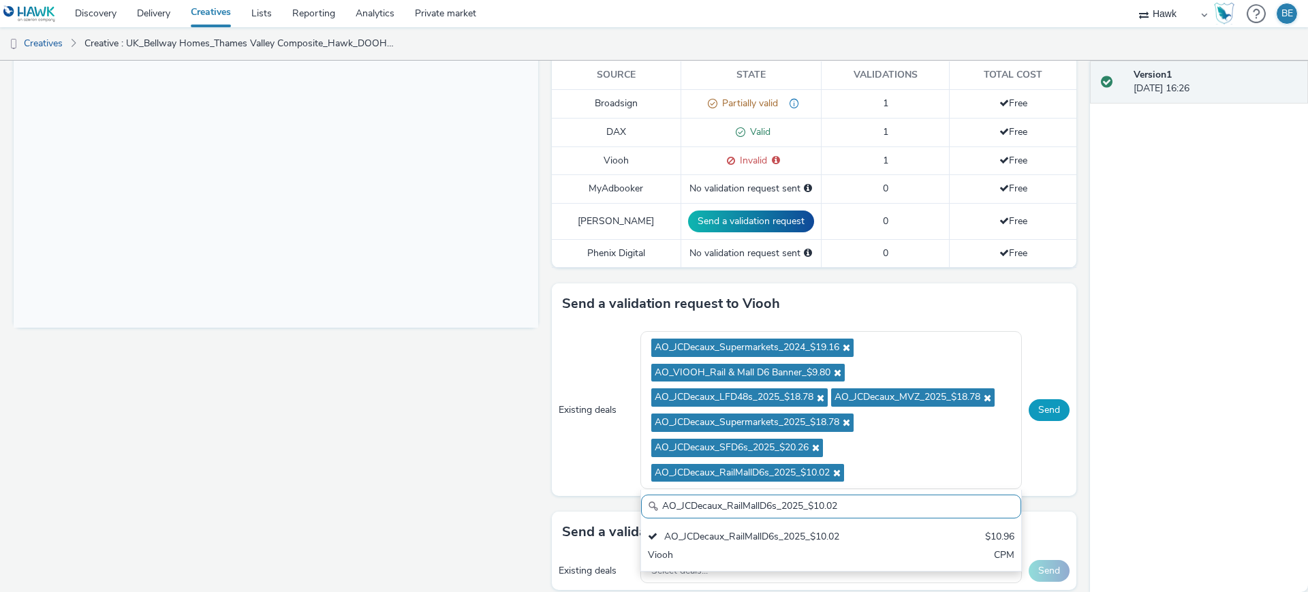
click at [1037, 399] on button "Send" at bounding box center [1049, 410] width 41 height 22
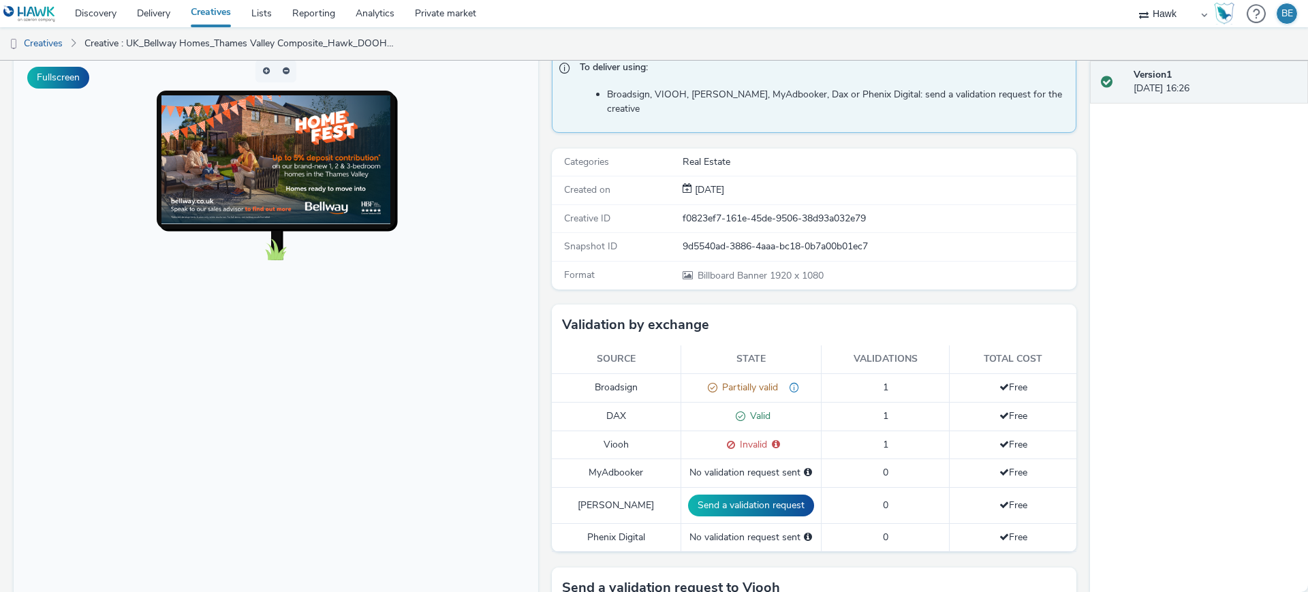
scroll to position [99, 0]
